Goal: Task Accomplishment & Management: Manage account settings

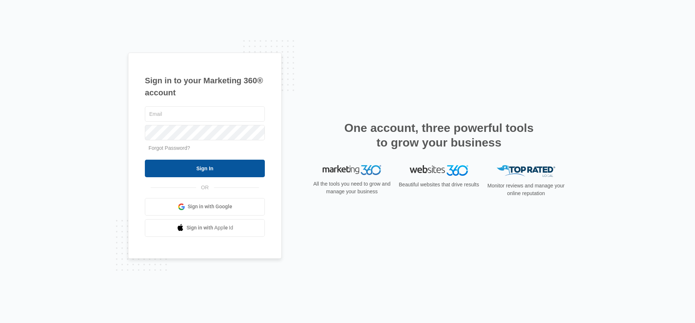
type input "[PERSON_NAME][EMAIL_ADDRESS][DOMAIN_NAME]"
click at [215, 167] on input "Sign In" at bounding box center [205, 169] width 120 height 18
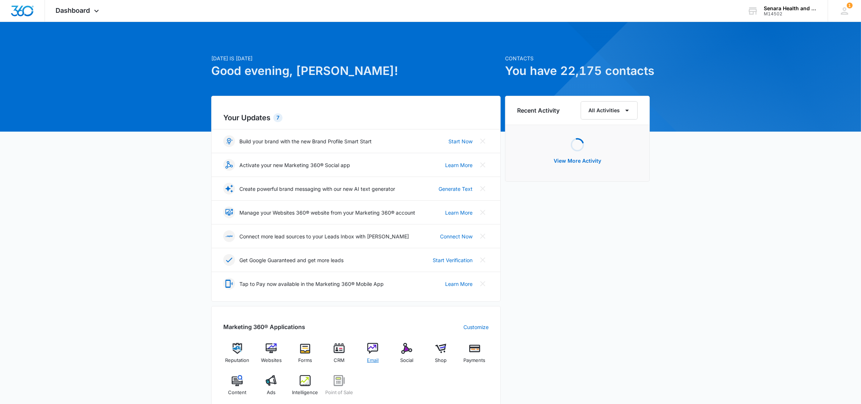
click at [370, 352] on img at bounding box center [372, 348] width 11 height 11
